Goal: Check status: Check status

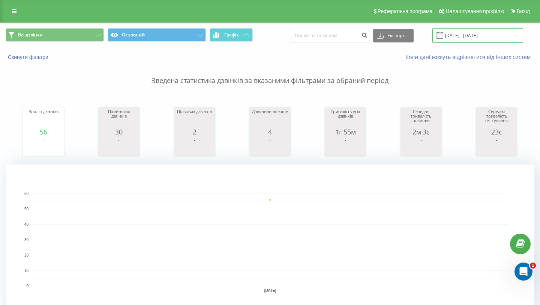
click at [478, 32] on input "20.08.2025 - 20.08.2025" at bounding box center [478, 35] width 91 height 15
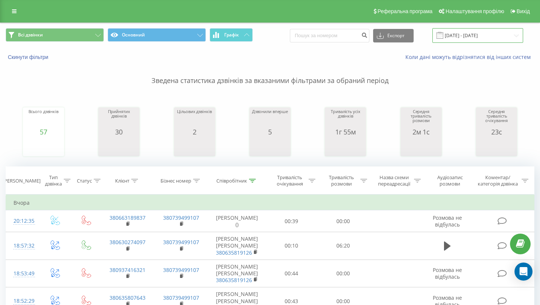
click at [493, 35] on input "[DATE] - [DATE]" at bounding box center [478, 35] width 91 height 15
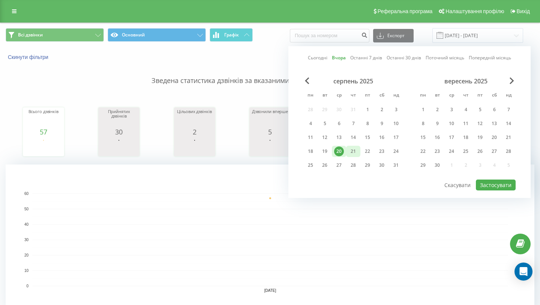
click at [354, 149] on div "21" at bounding box center [354, 151] width 10 height 10
click at [502, 180] on button "Застосувати" at bounding box center [496, 184] width 40 height 11
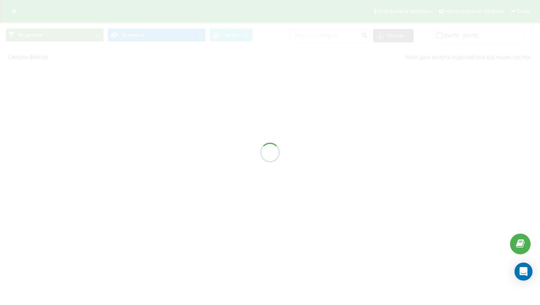
type input "[DATE] - [DATE]"
